Goal: Register for event/course

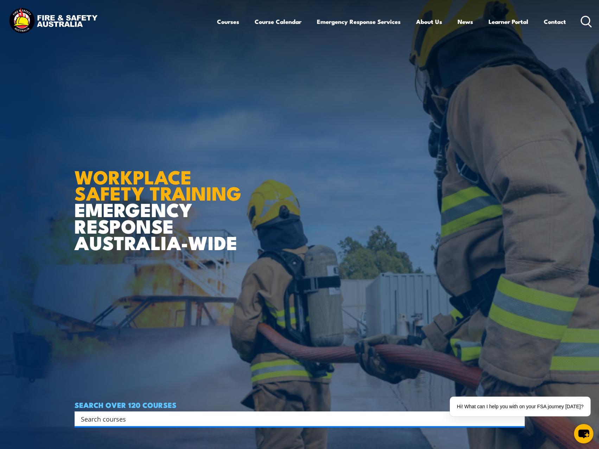
click at [123, 422] on input "Search input" at bounding box center [295, 419] width 428 height 11
type input "gas test"
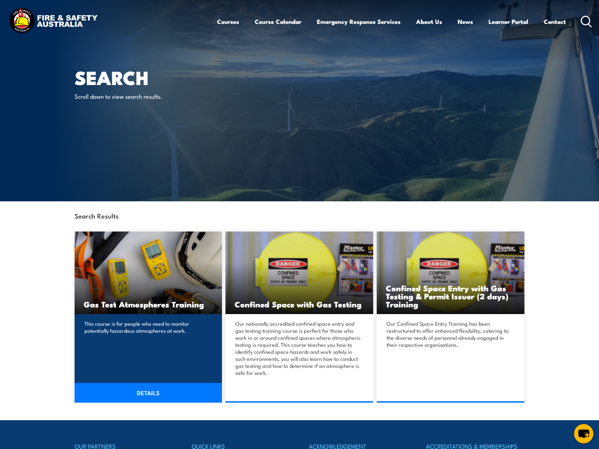
click at [137, 304] on h3 "Gas Test Atmospheres Training" at bounding box center [148, 304] width 129 height 8
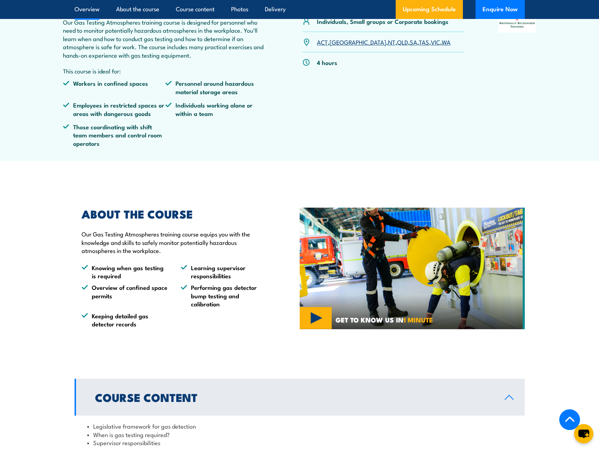
scroll to position [141, 0]
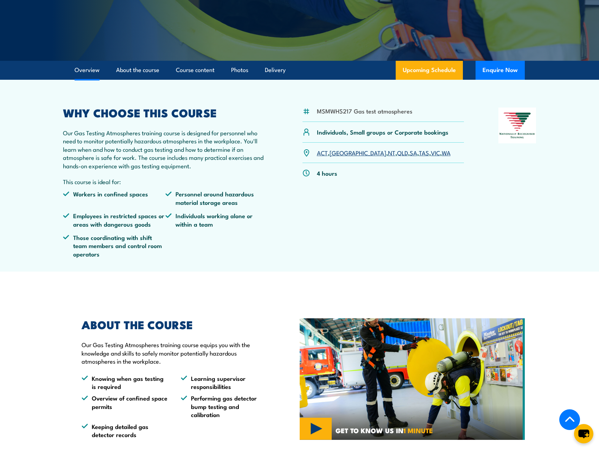
click at [410, 153] on link "SA" at bounding box center [413, 152] width 7 height 8
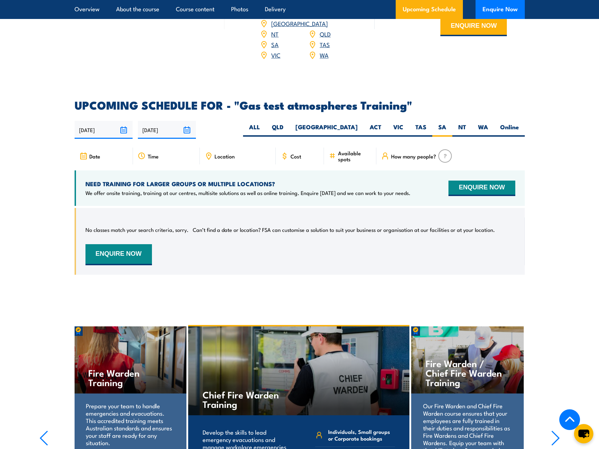
scroll to position [1060, 0]
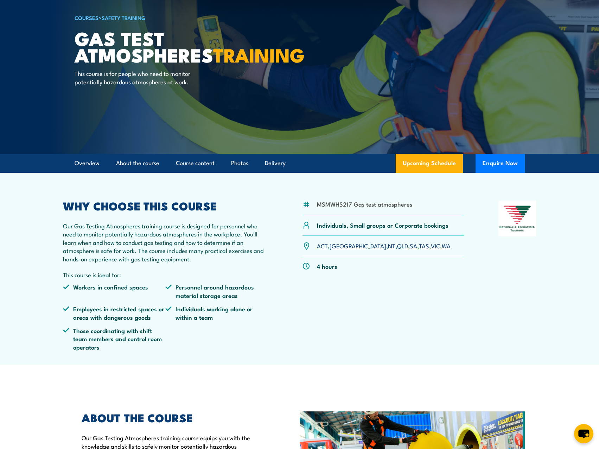
scroll to position [35, 0]
